Goal: Information Seeking & Learning: Learn about a topic

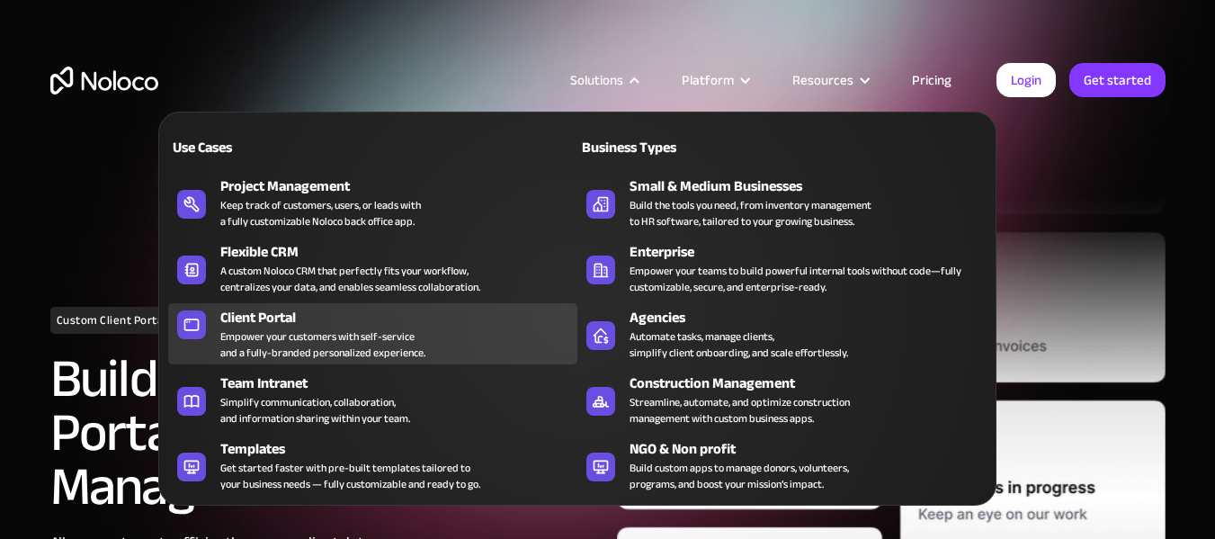
click at [283, 328] on div "Empower your customers with self-service and a fully-branded personalized exper…" at bounding box center [322, 344] width 205 height 32
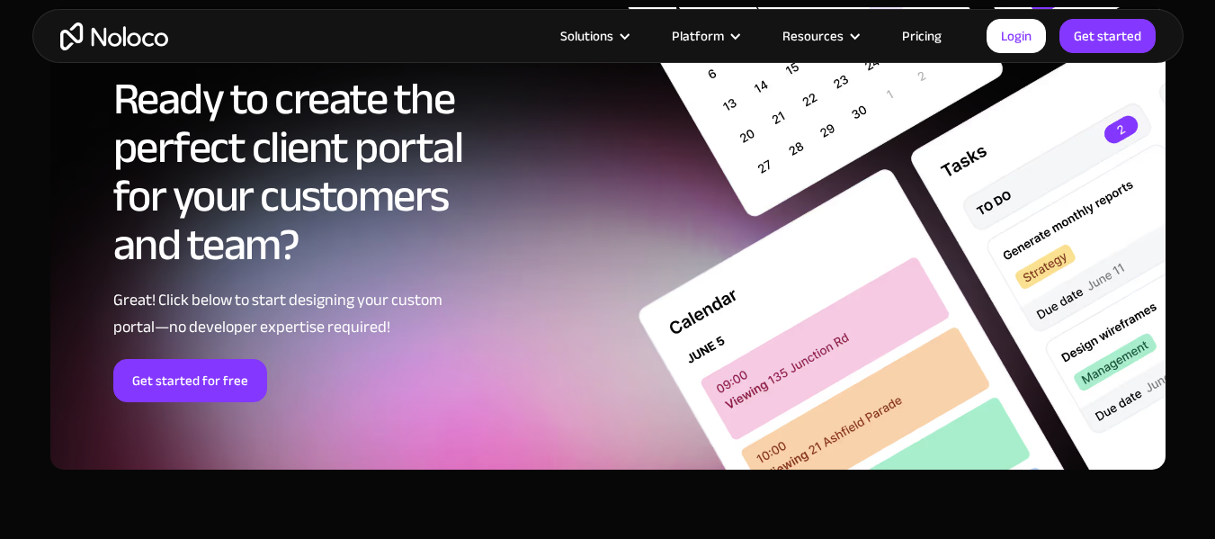
scroll to position [9895, 0]
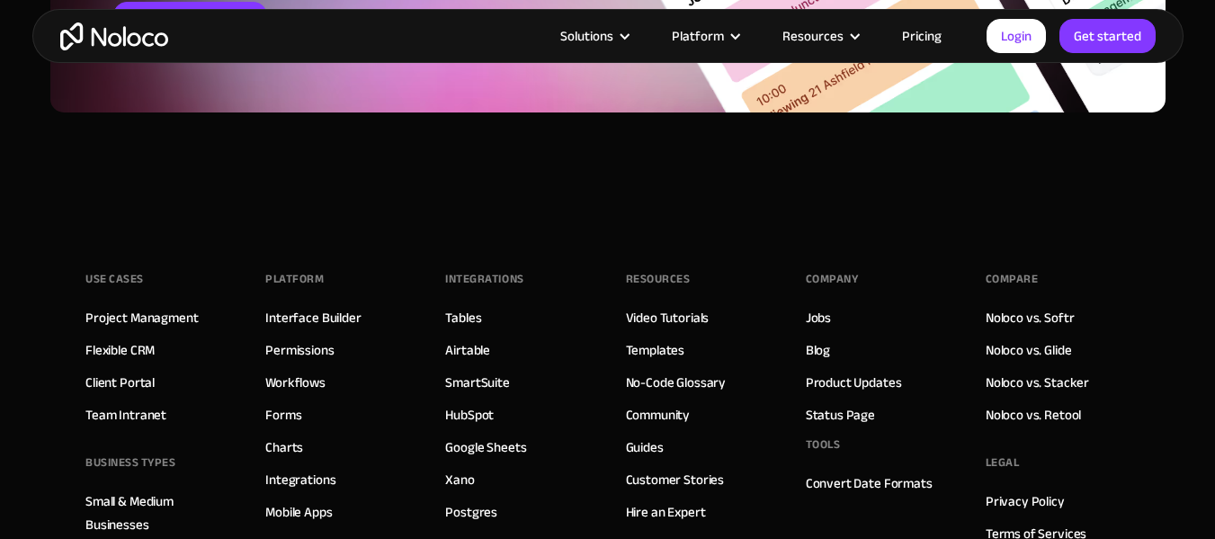
click at [916, 40] on link "Pricing" at bounding box center [922, 35] width 85 height 23
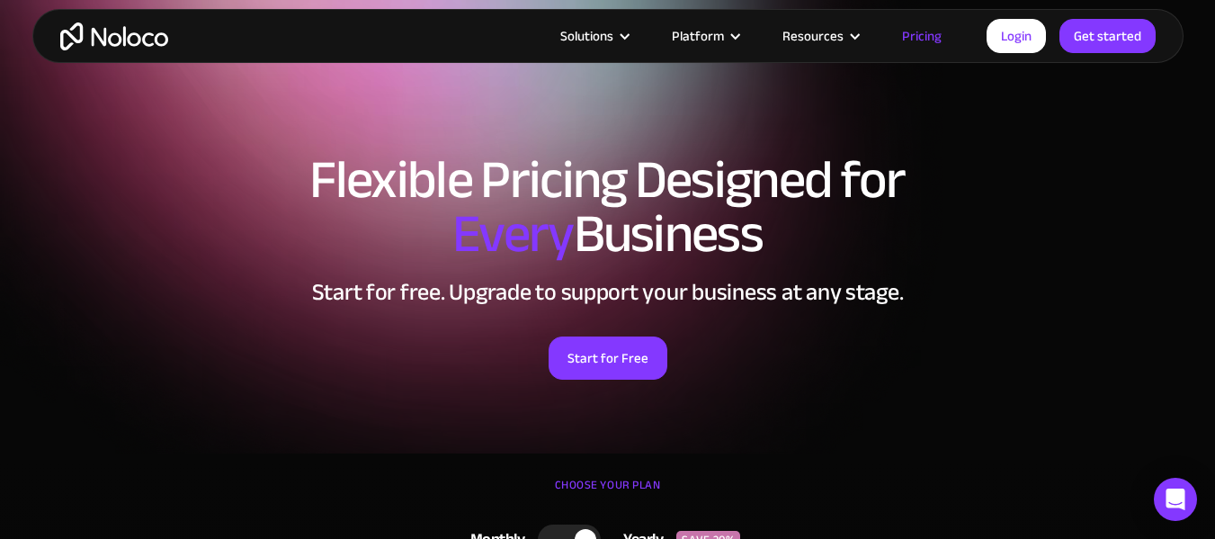
scroll to position [330, 0]
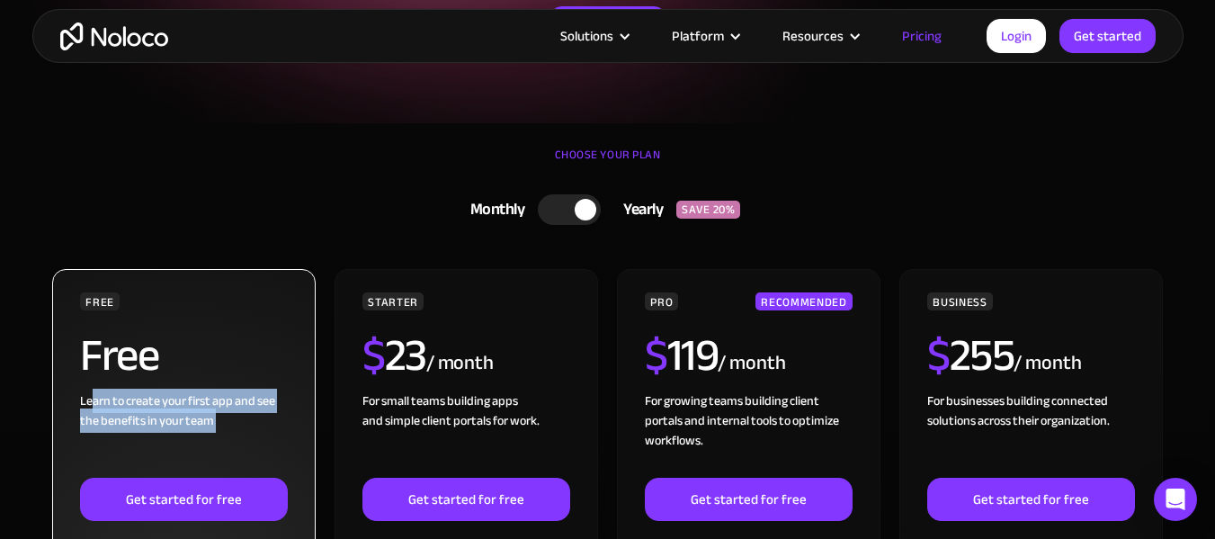
drag, startPoint x: 90, startPoint y: 399, endPoint x: 235, endPoint y: 431, distance: 148.2
click at [235, 431] on div "Learn to create your first app and see the benefits in your team ‍" at bounding box center [183, 434] width 207 height 86
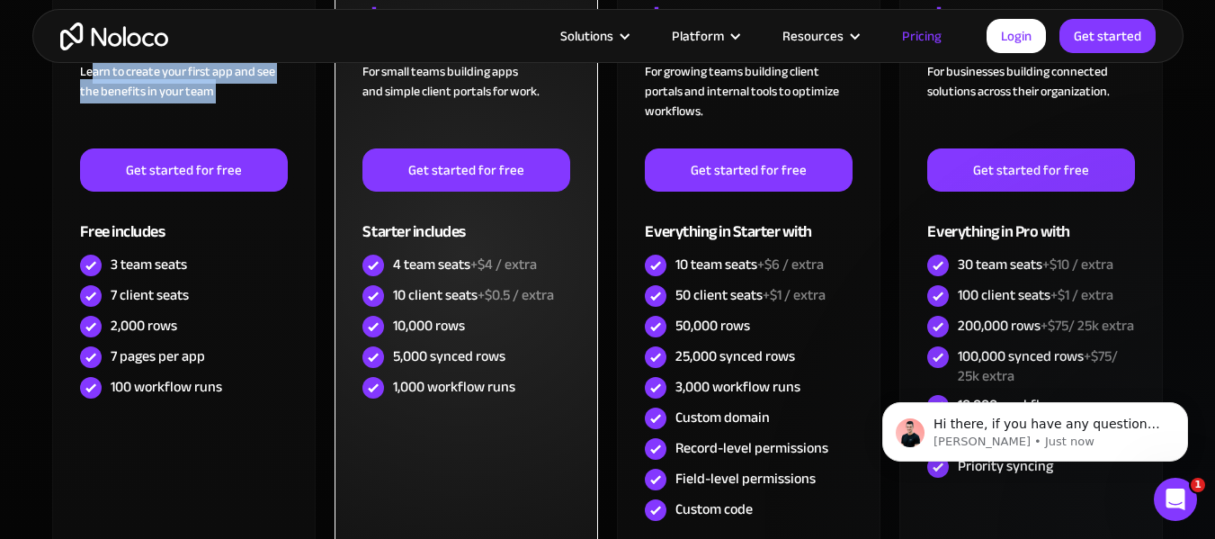
scroll to position [0, 0]
